Goal: Check status: Check status

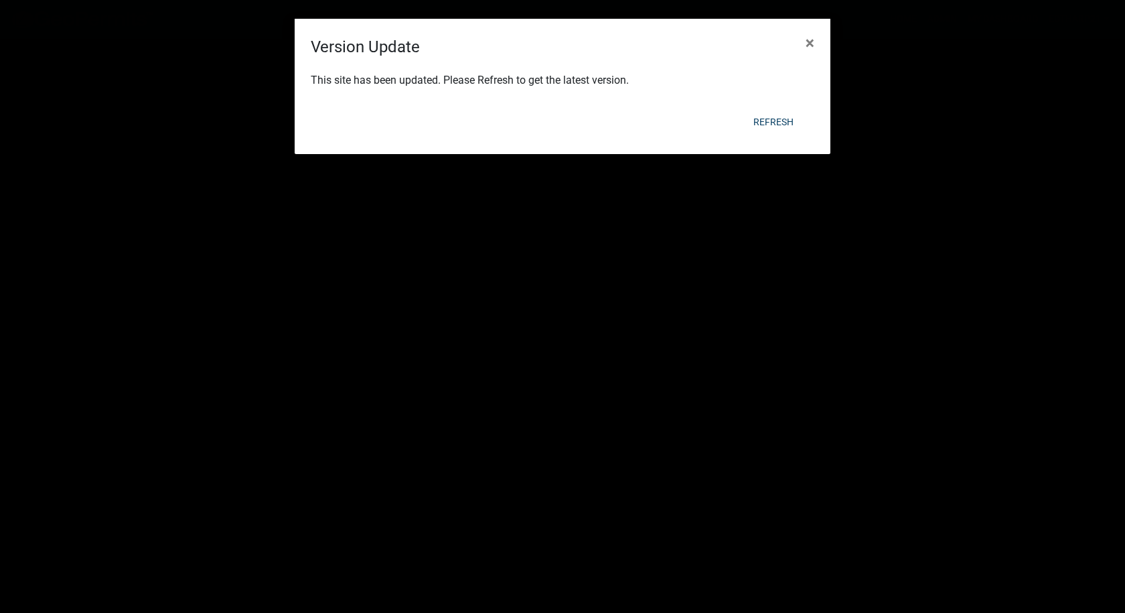
scroll to position [670, 0]
click at [781, 119] on button "Refresh" at bounding box center [774, 122] width 62 height 24
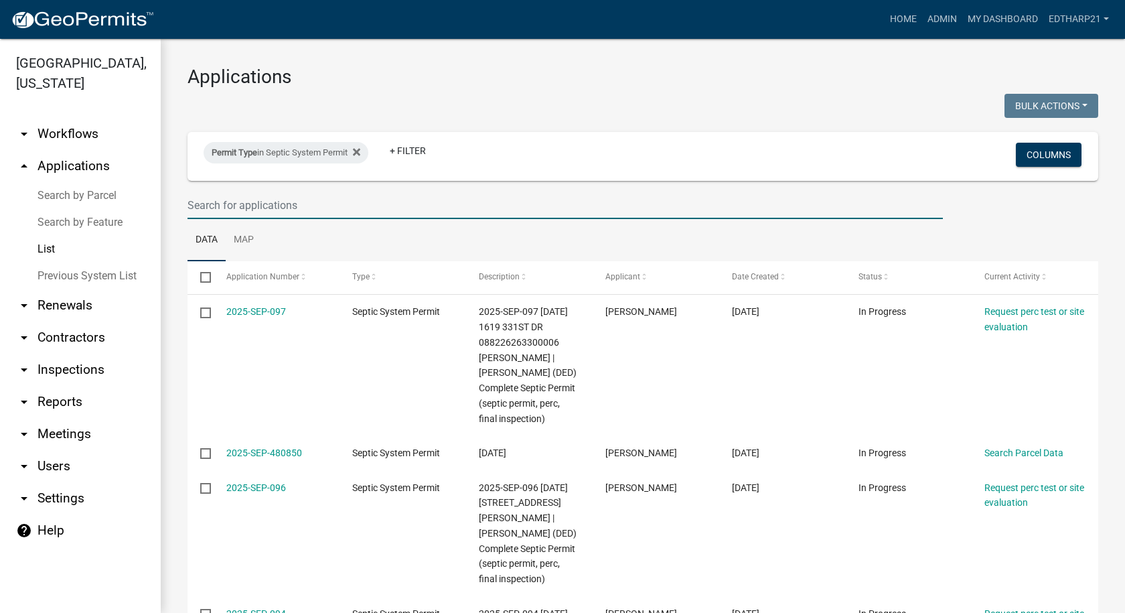
click at [222, 214] on input "text" at bounding box center [564, 205] width 755 height 27
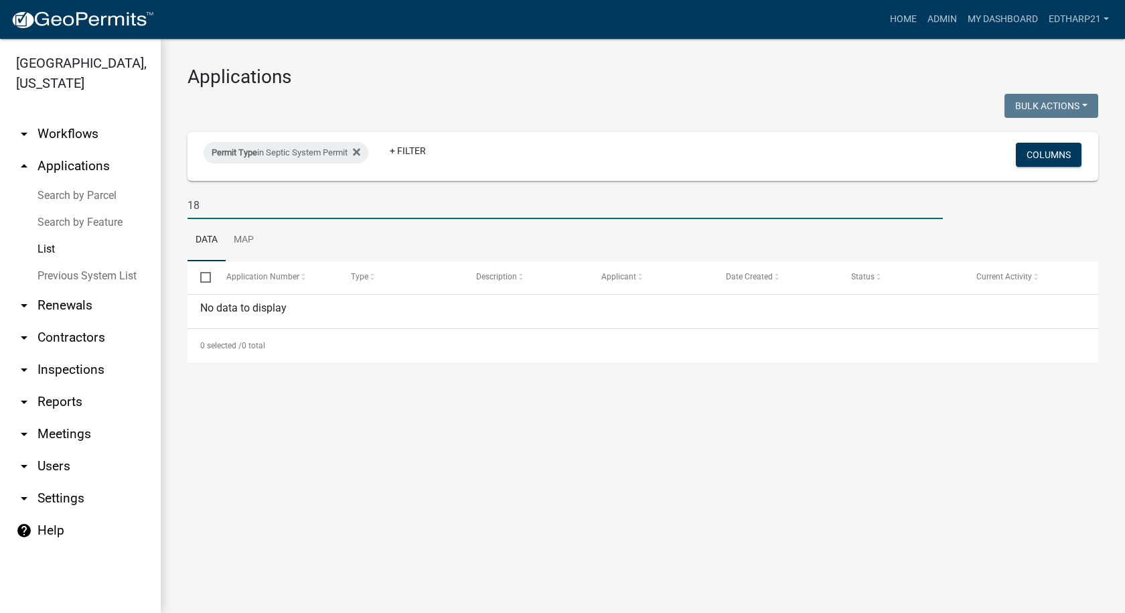
type input "1"
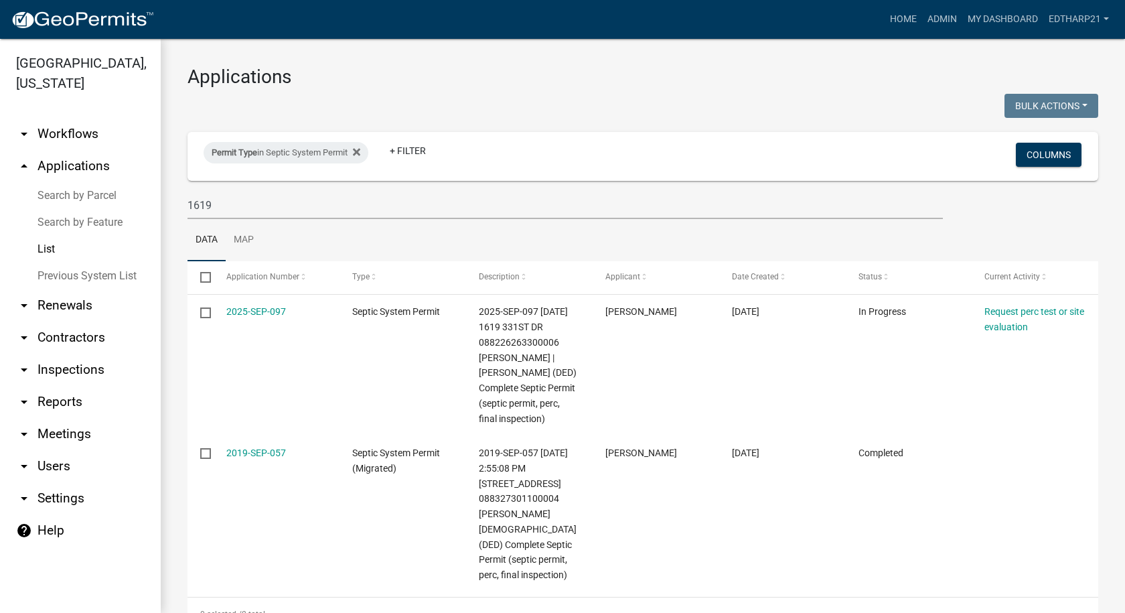
drag, startPoint x: 210, startPoint y: 332, endPoint x: 597, endPoint y: 21, distance: 495.8
click at [597, 21] on div "Home Admin My Dashboard EdTharp21 Admin Account Logout" at bounding box center [640, 19] width 950 height 25
click at [216, 202] on input "1619" at bounding box center [564, 205] width 755 height 27
type input "1"
